Goal: Feedback & Contribution: Contribute content

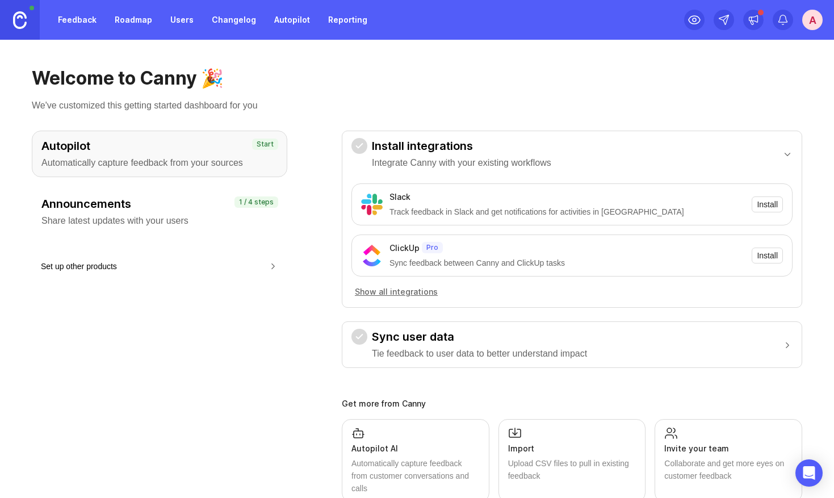
click at [126, 11] on link "Roadmap" at bounding box center [133, 20] width 51 height 20
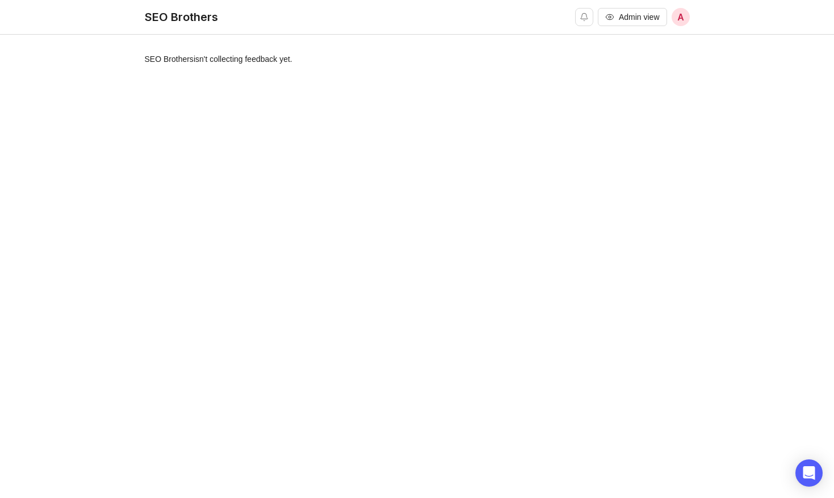
click at [545, 112] on div "SEO Brothers isn't collecting feedback yet." at bounding box center [417, 272] width 545 height 439
click at [636, 19] on span "Admin view" at bounding box center [639, 16] width 41 height 11
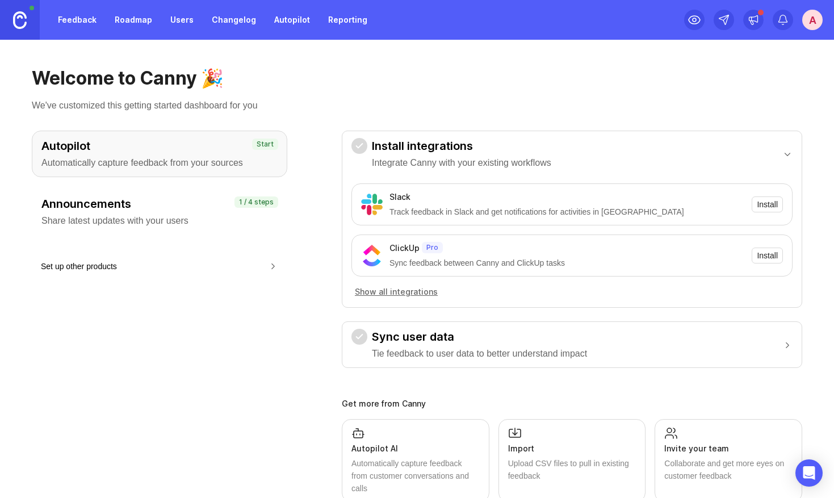
click at [72, 23] on link "Feedback" at bounding box center [77, 20] width 52 height 20
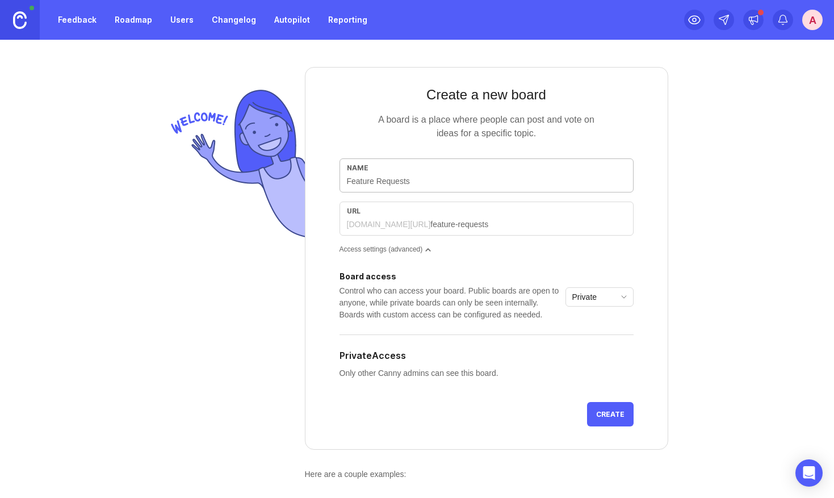
click at [133, 16] on link "Roadmap" at bounding box center [133, 20] width 51 height 20
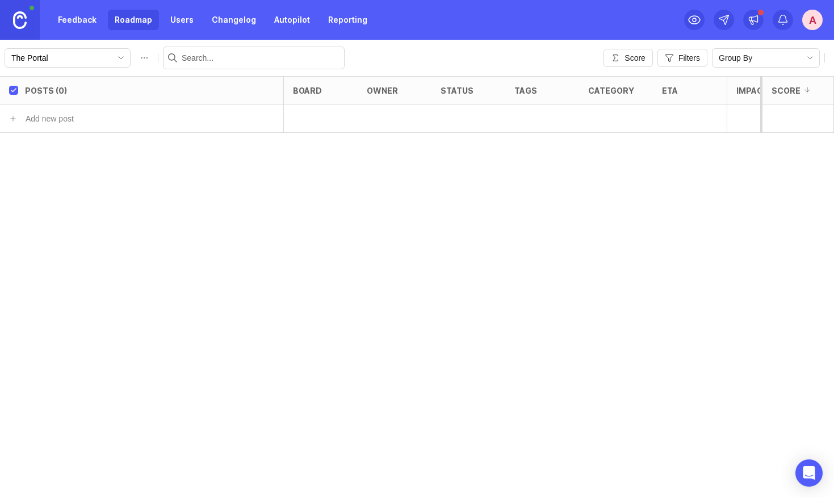
click at [112, 54] on icon "toggle icon" at bounding box center [121, 57] width 18 height 9
click at [162, 203] on div "Posts (0) board owner status tags category eta Impact Votes Effort Score Add ne…" at bounding box center [417, 287] width 834 height 422
click at [70, 19] on link "Feedback" at bounding box center [77, 20] width 52 height 20
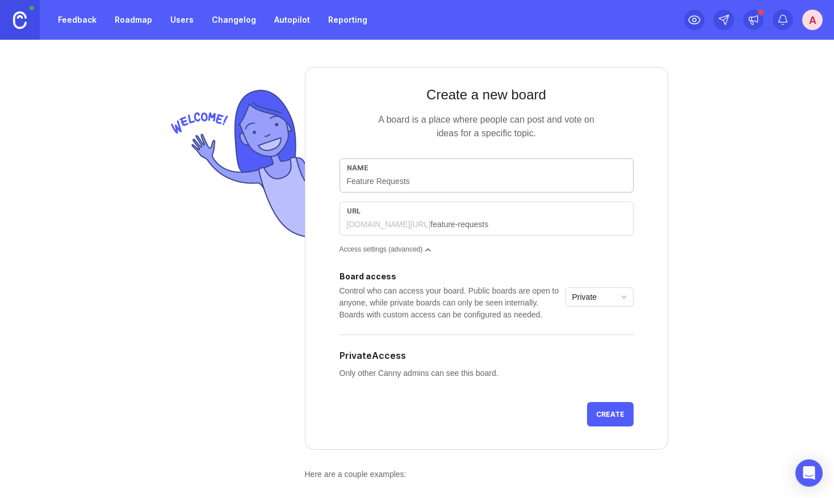
click at [413, 179] on input "text" at bounding box center [486, 181] width 279 height 12
click at [423, 219] on div "seobrothers.canny.io/" at bounding box center [389, 224] width 84 height 11
click at [599, 301] on div "Private" at bounding box center [590, 297] width 49 height 18
click at [603, 363] on span "Custom" at bounding box center [589, 362] width 32 height 12
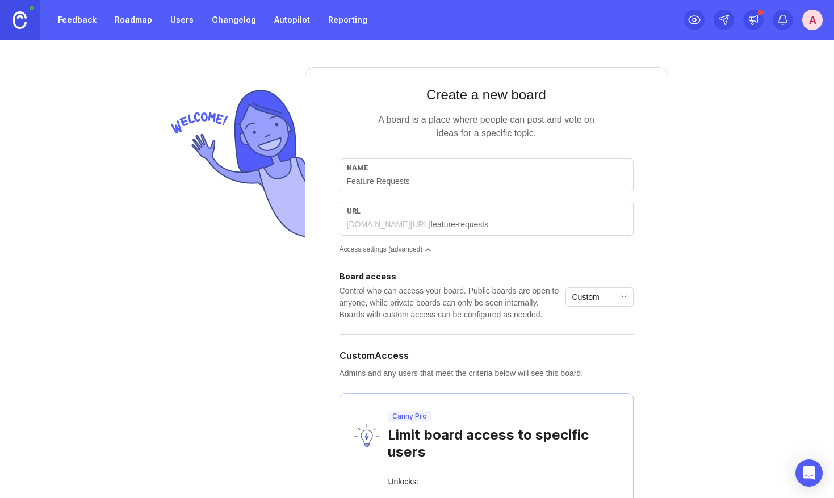
click at [486, 301] on div "Control who can access your board. Public boards are open to anyone, while priv…" at bounding box center [449, 303] width 221 height 36
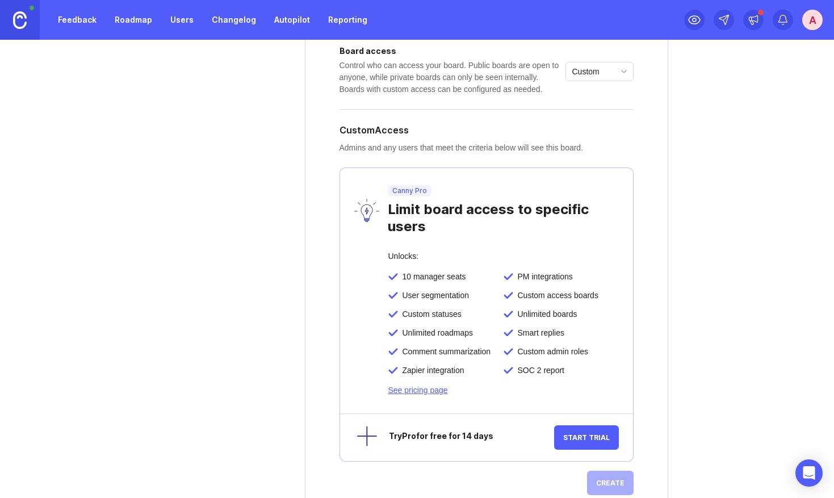
scroll to position [215, 0]
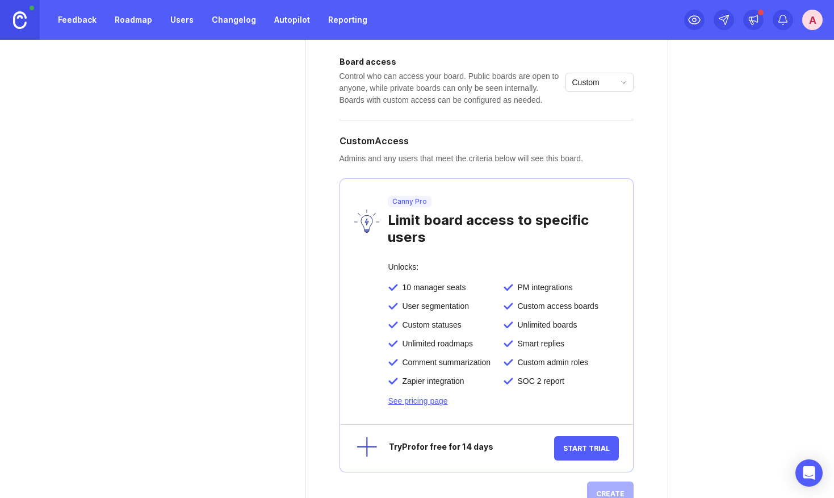
click at [601, 81] on div "Custom" at bounding box center [590, 82] width 49 height 18
click at [600, 112] on span "Private" at bounding box center [588, 110] width 30 height 12
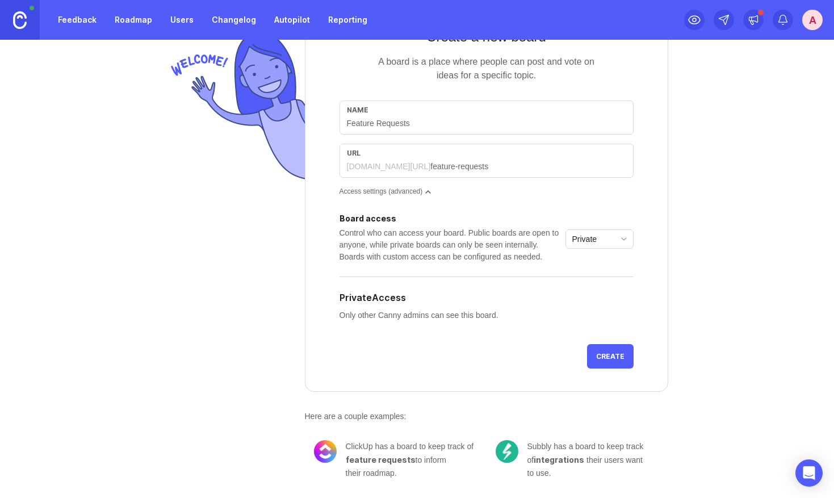
scroll to position [69, 0]
click at [602, 236] on div "Private" at bounding box center [590, 239] width 49 height 18
click at [600, 270] on li "Public" at bounding box center [599, 274] width 67 height 19
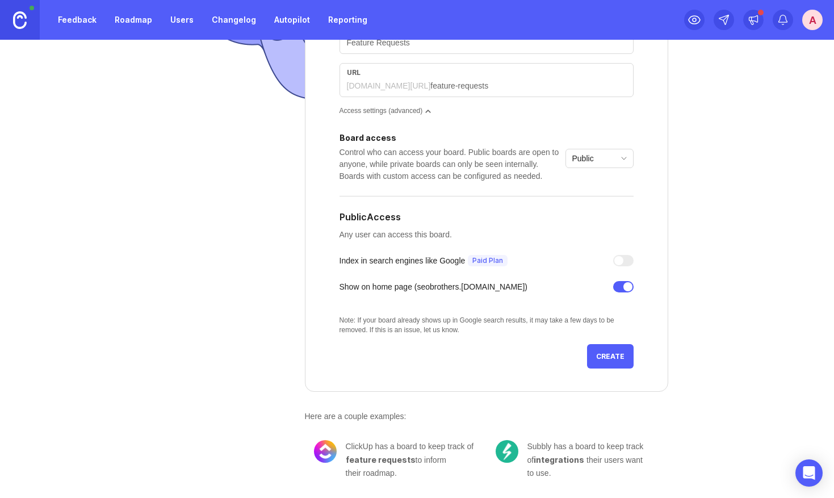
click at [661, 220] on form "Create a new board A board is a place where people can post and vote on ideas f…" at bounding box center [486, 159] width 363 height 463
click at [608, 358] on span "Create" at bounding box center [610, 356] width 28 height 9
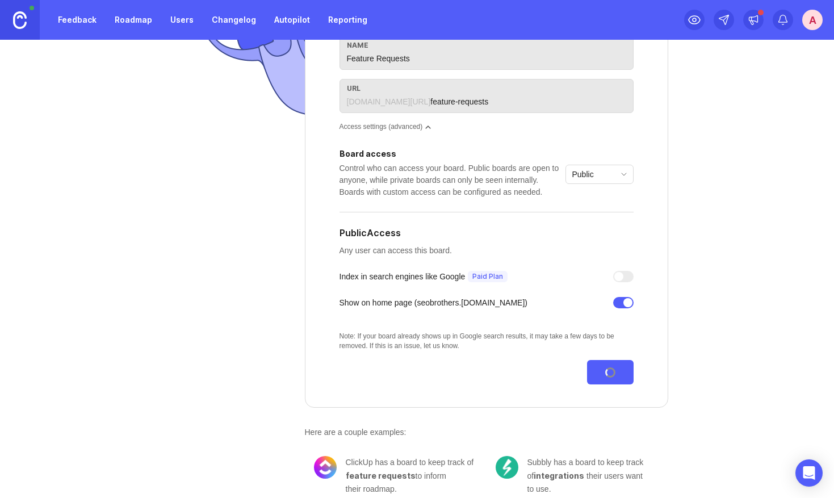
scroll to position [120, 0]
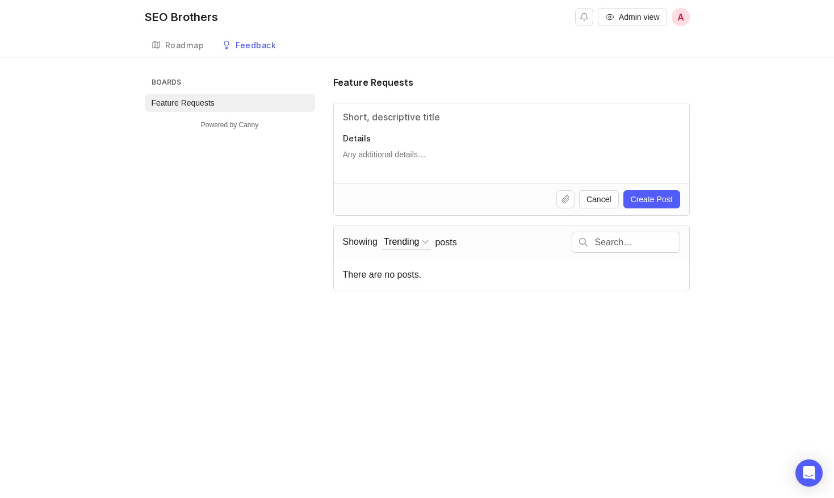
click at [174, 43] on div "Roadmap" at bounding box center [184, 45] width 39 height 8
click at [178, 47] on div "Roadmap" at bounding box center [184, 45] width 39 height 8
click at [403, 111] on input "Title" at bounding box center [511, 117] width 337 height 14
type input "I want this stuff please"
click at [400, 154] on textarea "Details" at bounding box center [511, 160] width 337 height 23
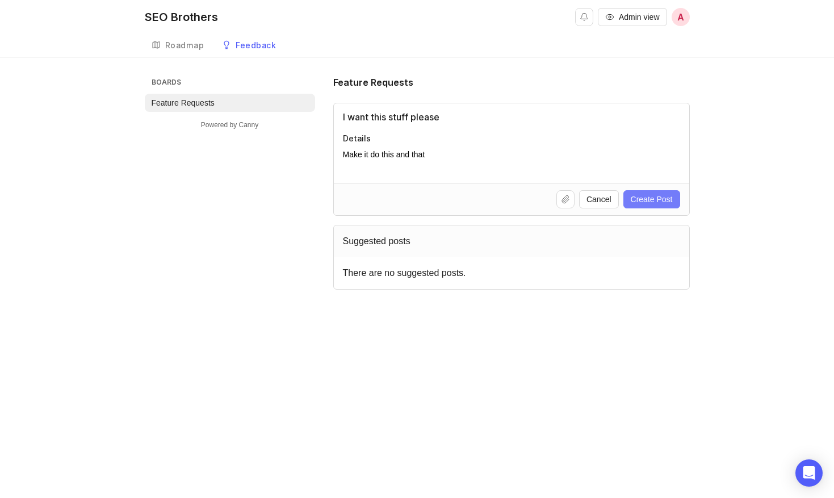
type textarea "Make it do this and that"
click at [644, 202] on span "Create Post" at bounding box center [652, 199] width 42 height 11
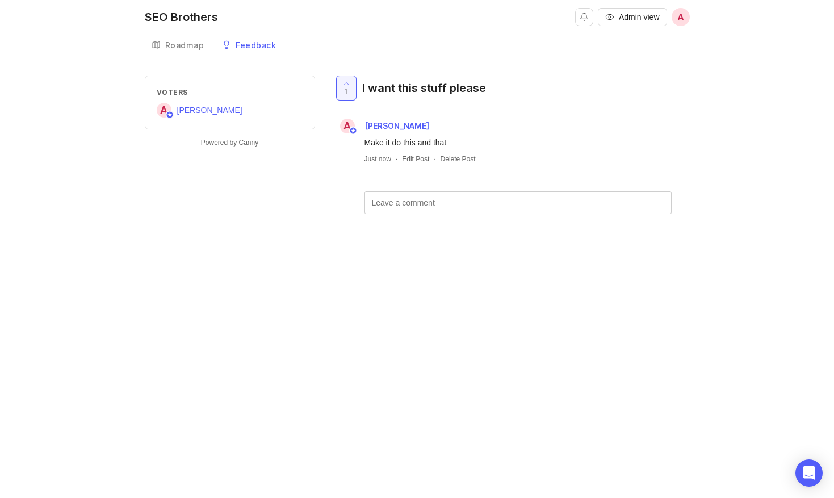
click at [737, 123] on div "Voters A Adam Powered by Canny 1 I want this stuff please A Adam Make it do thi…" at bounding box center [417, 162] width 834 height 175
click at [266, 45] on div "Feedback" at bounding box center [256, 45] width 40 height 8
click at [351, 83] on div at bounding box center [346, 88] width 19 height 24
click at [344, 88] on span "0" at bounding box center [346, 92] width 4 height 10
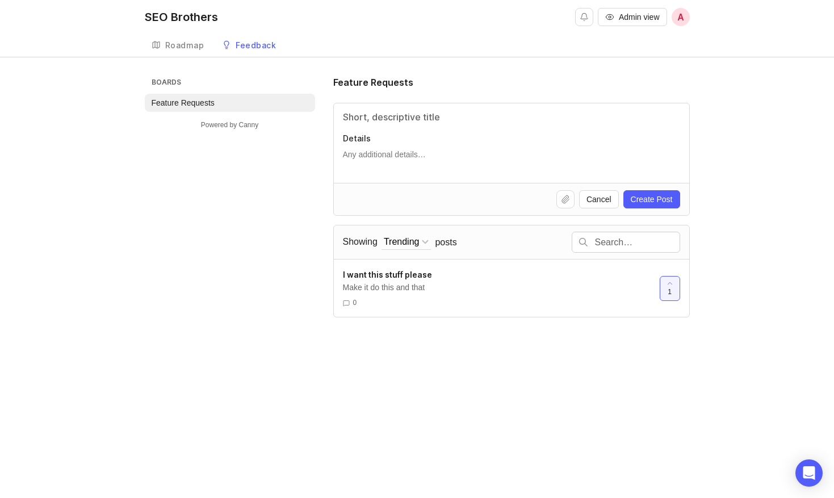
click at [291, 275] on div "Boards Feature Requests Powered by Canny Feature Requests Details Cancel Create…" at bounding box center [417, 196] width 545 height 242
click at [190, 47] on div "Roadmap" at bounding box center [184, 45] width 39 height 8
click at [180, 41] on div "Roadmap" at bounding box center [184, 45] width 39 height 8
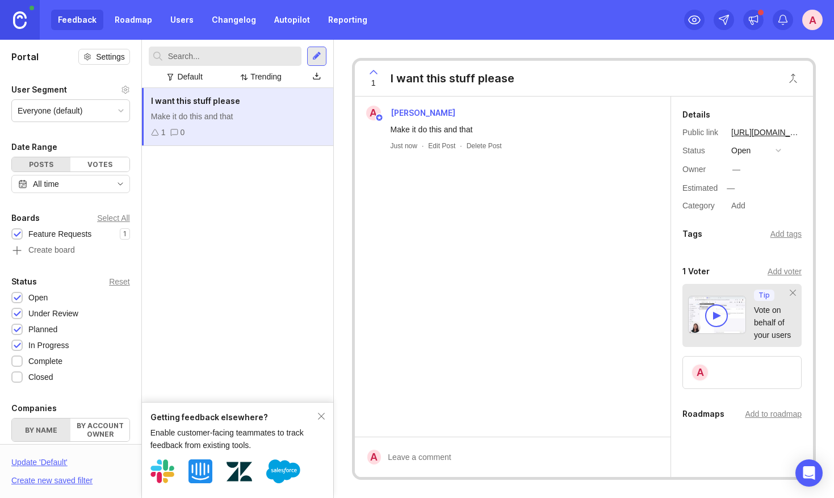
click at [141, 18] on link "Roadmap" at bounding box center [133, 20] width 51 height 20
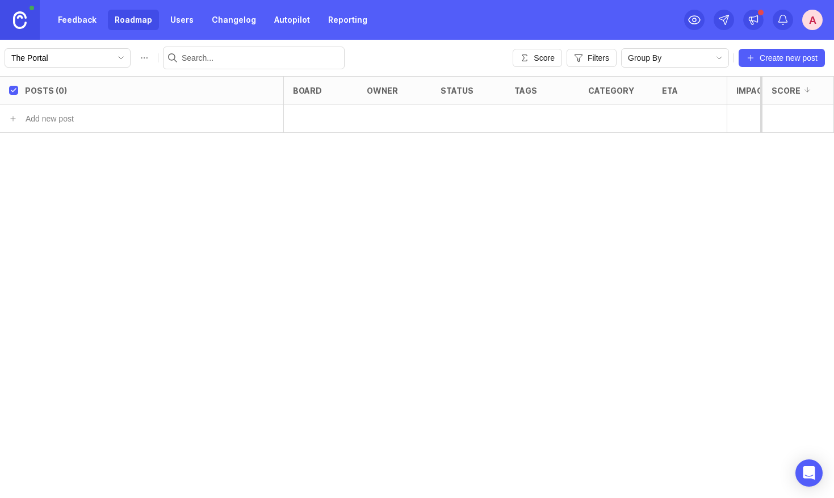
click at [74, 28] on link "Feedback" at bounding box center [77, 20] width 52 height 20
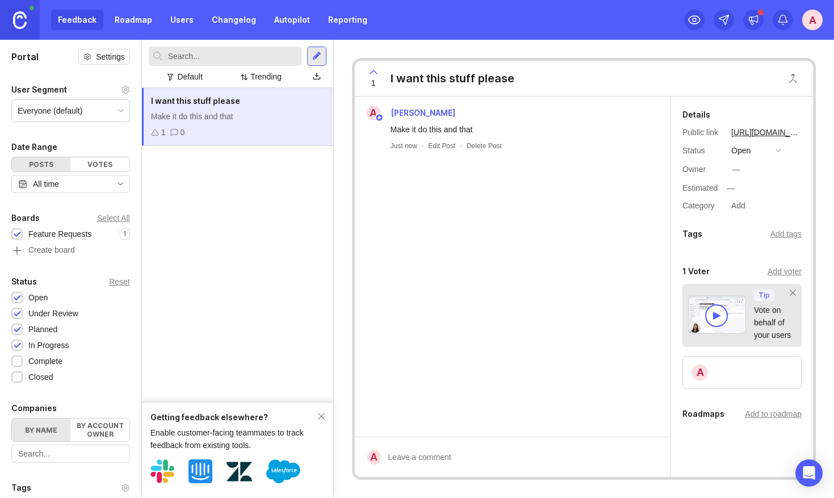
scroll to position [11, 0]
